Goal: Check status

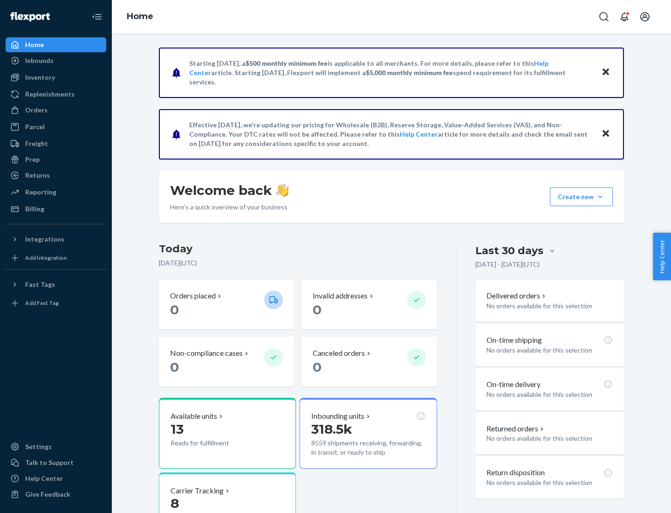
click at [600, 197] on button "Create new Create new inbound Create new order Create new product" at bounding box center [581, 196] width 63 height 19
click at [39, 61] on div "Inbounds" at bounding box center [39, 60] width 28 height 9
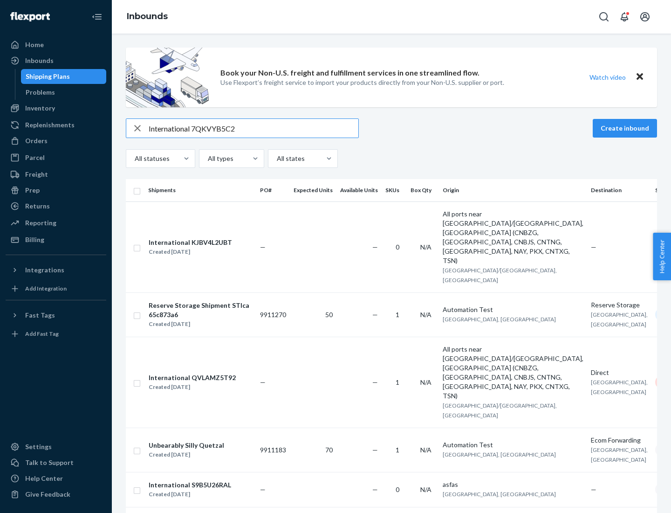
type input "International 7QKVYB5C29"
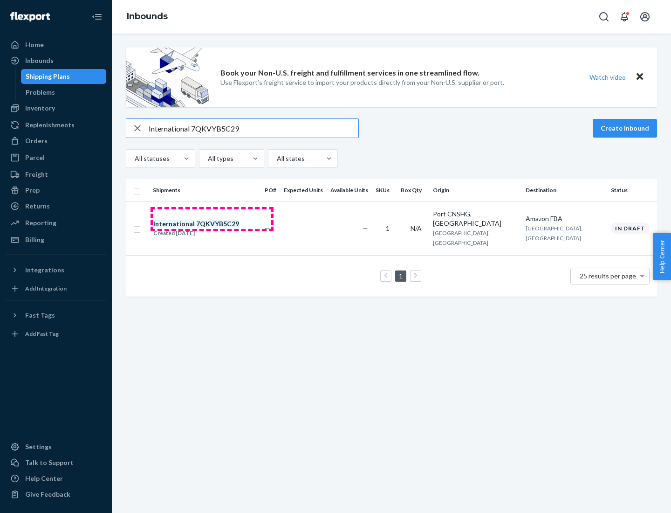
click at [212, 228] on div "Created [DATE]" at bounding box center [196, 232] width 86 height 9
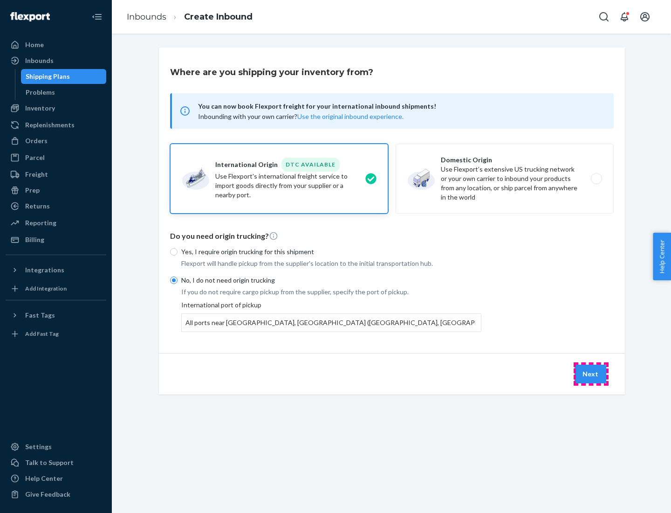
click at [591, 373] on button "Next" at bounding box center [591, 373] width 32 height 19
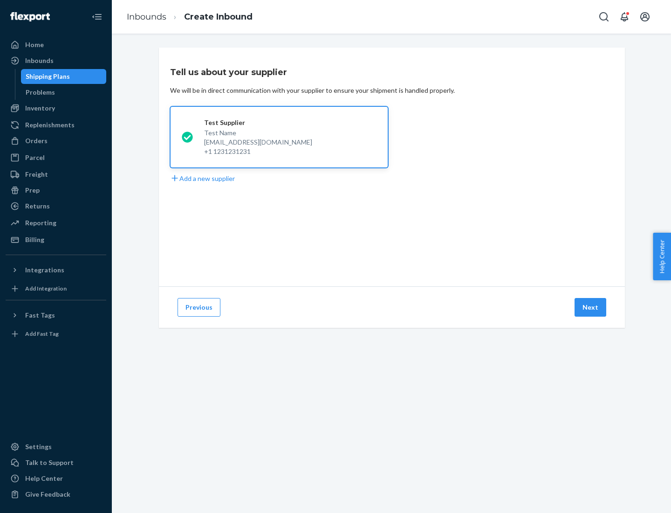
click at [591, 307] on button "Next" at bounding box center [591, 307] width 32 height 19
